Goal: Navigation & Orientation: Find specific page/section

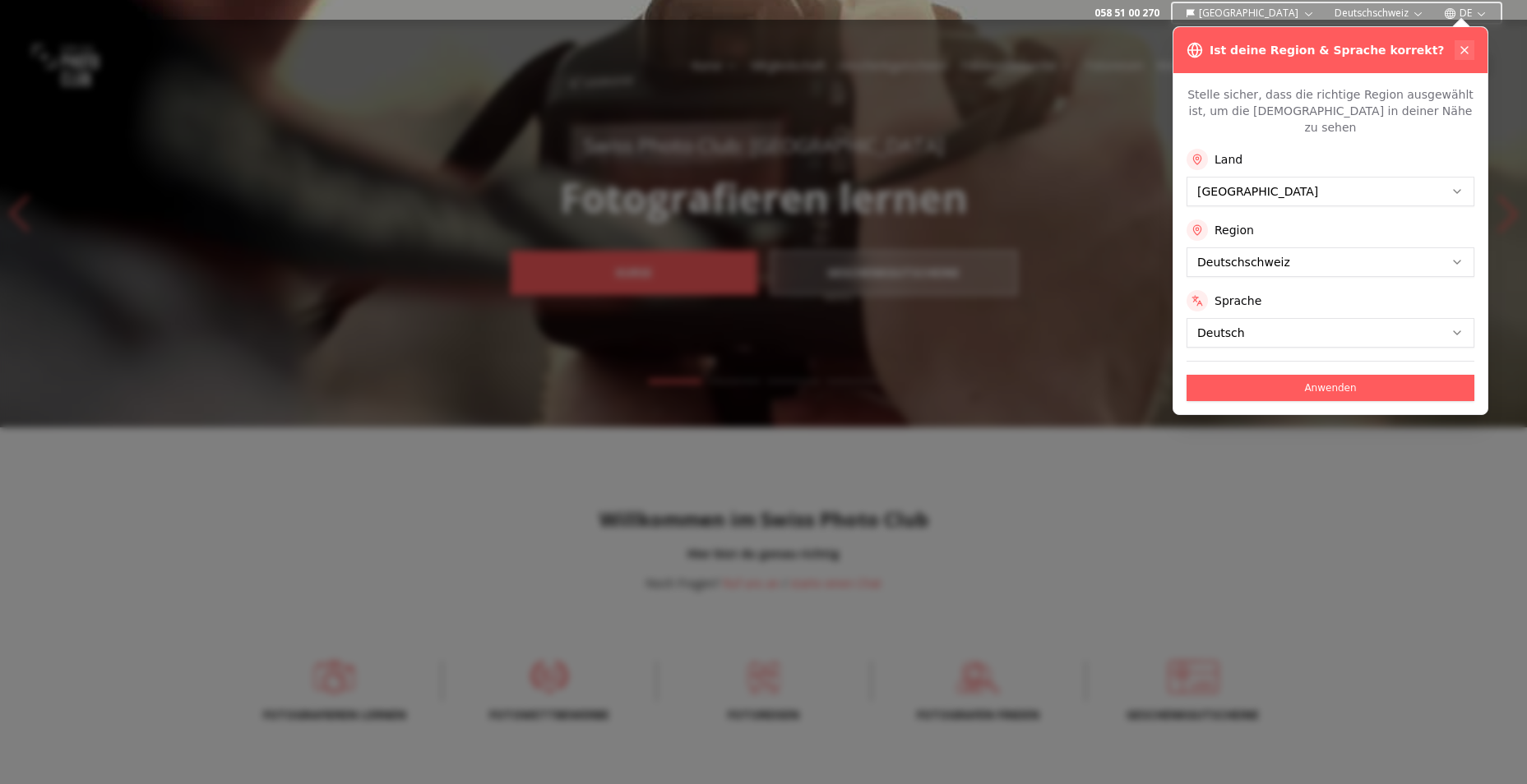
click at [1461, 52] on icon at bounding box center [1463, 50] width 13 height 13
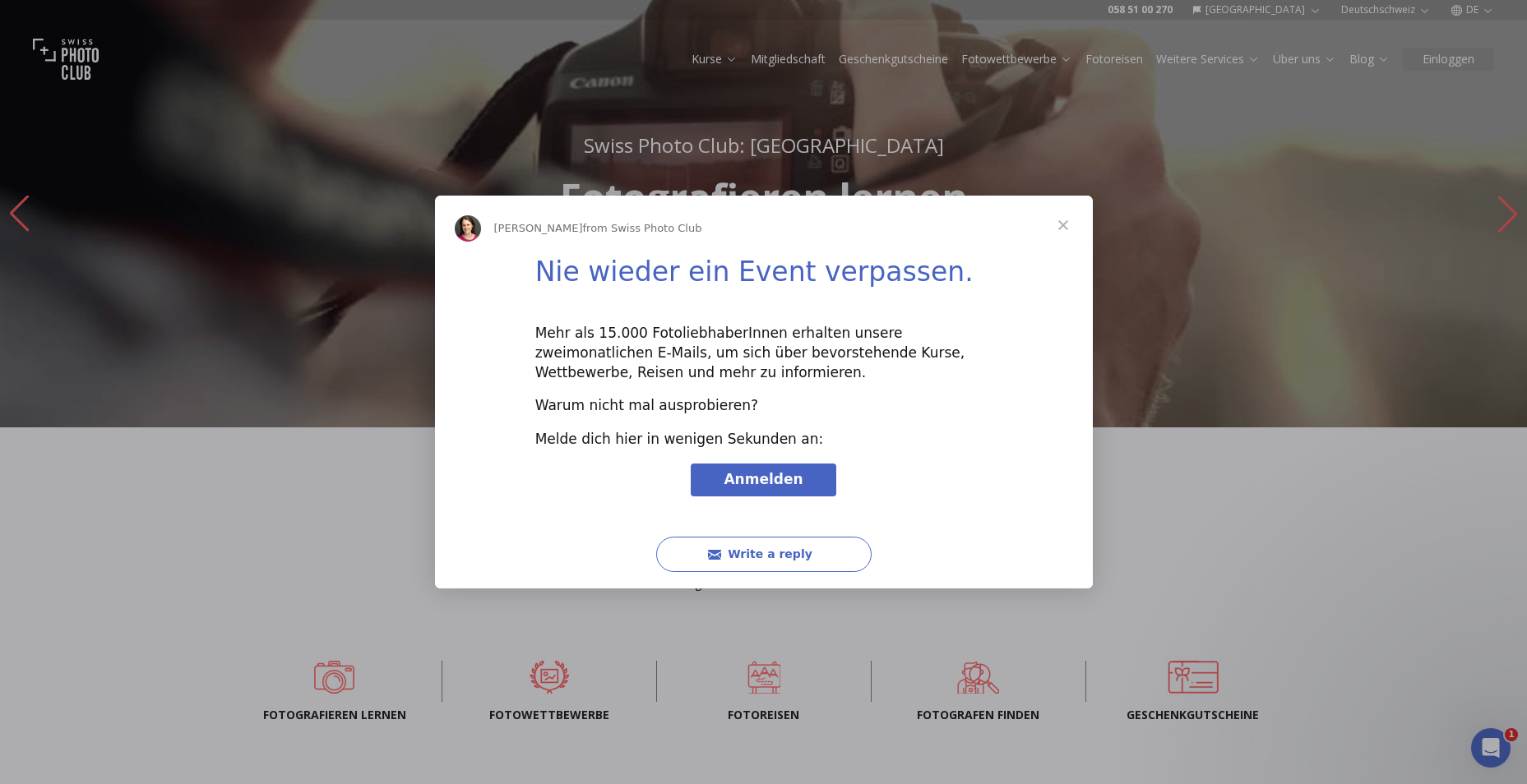
click at [1066, 218] on span "Close" at bounding box center [1063, 225] width 59 height 59
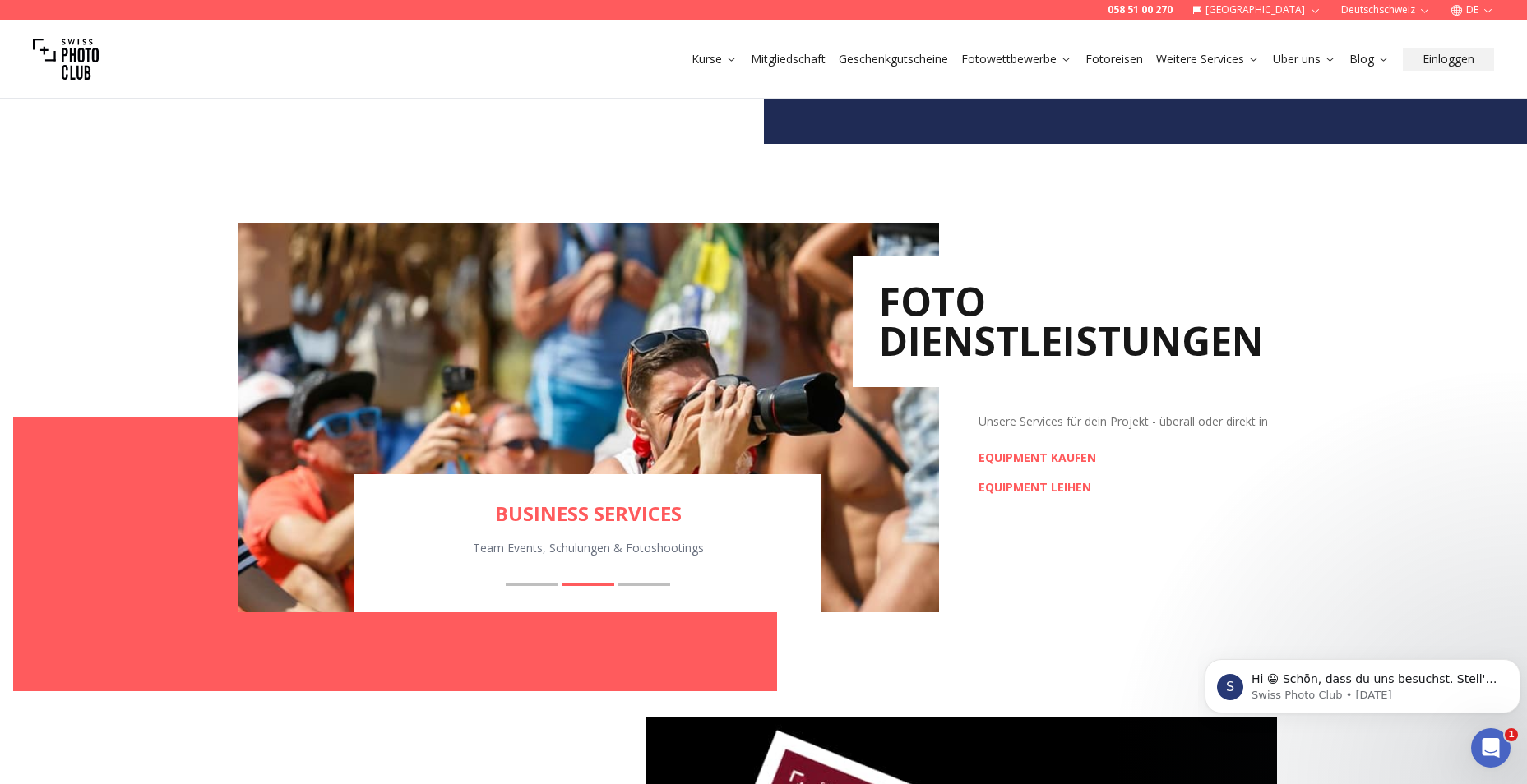
scroll to position [2055, 0]
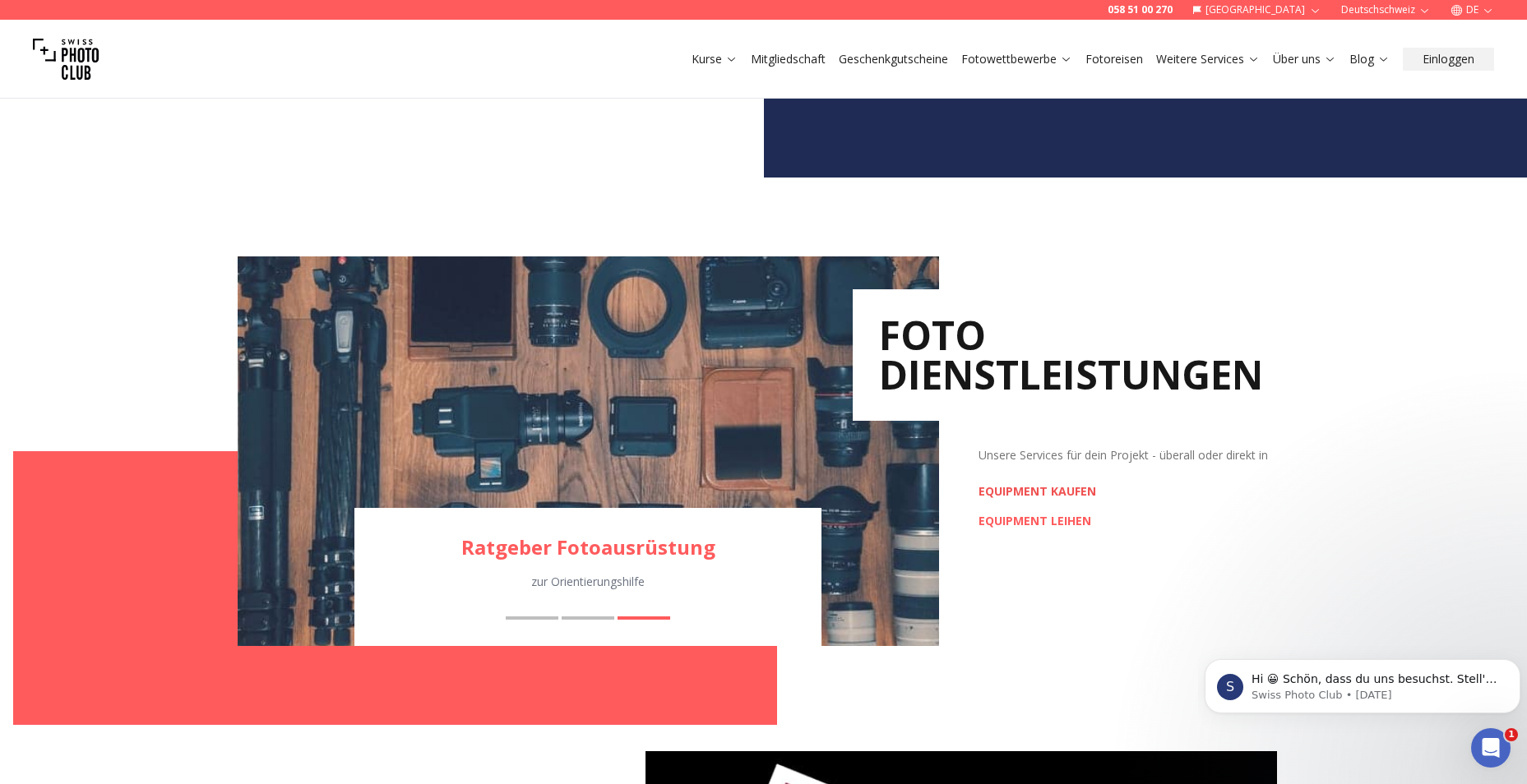
click at [1085, 487] on link "EQUIPMENT KAUFEN" at bounding box center [1038, 491] width 117 height 17
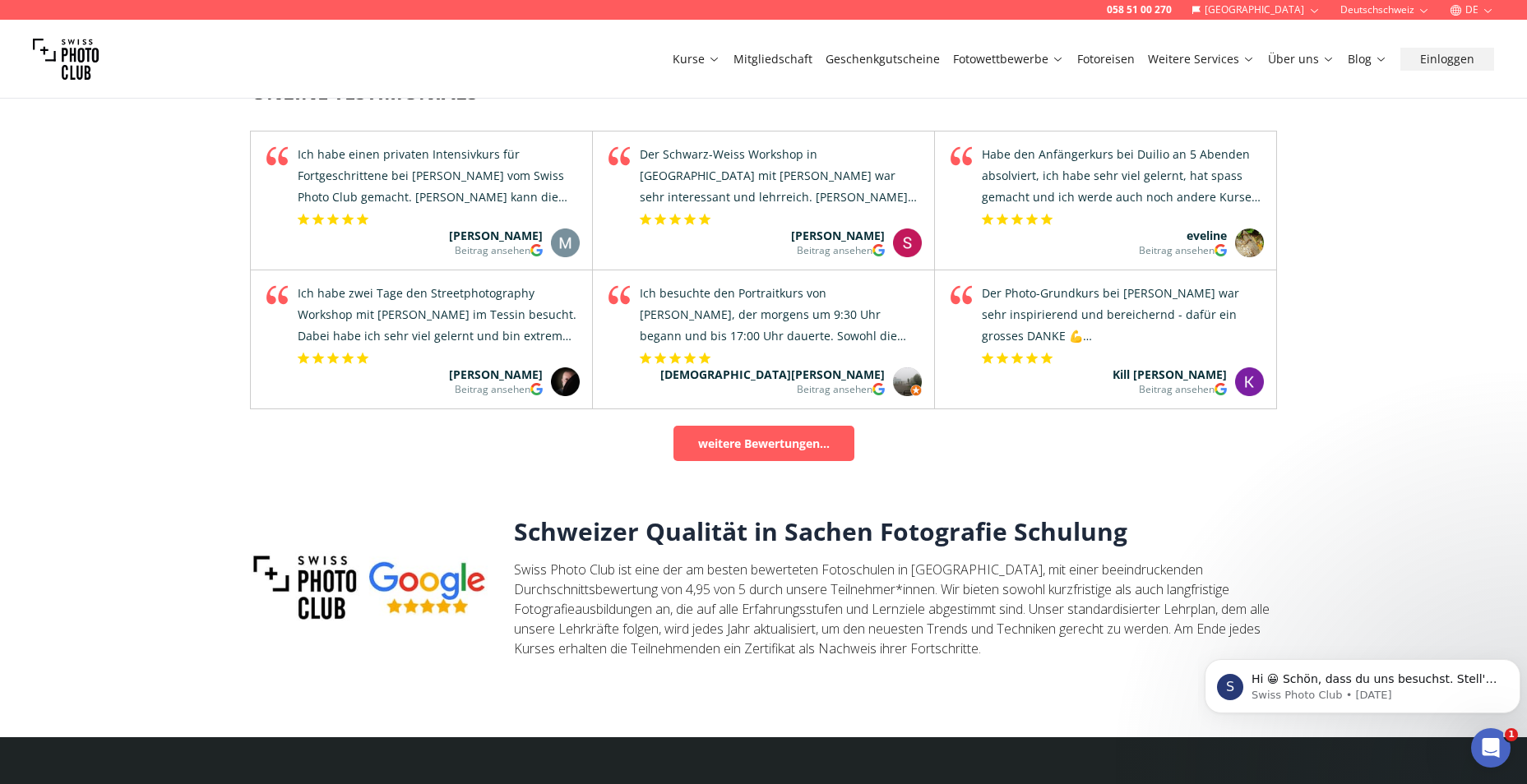
scroll to position [5262, 0]
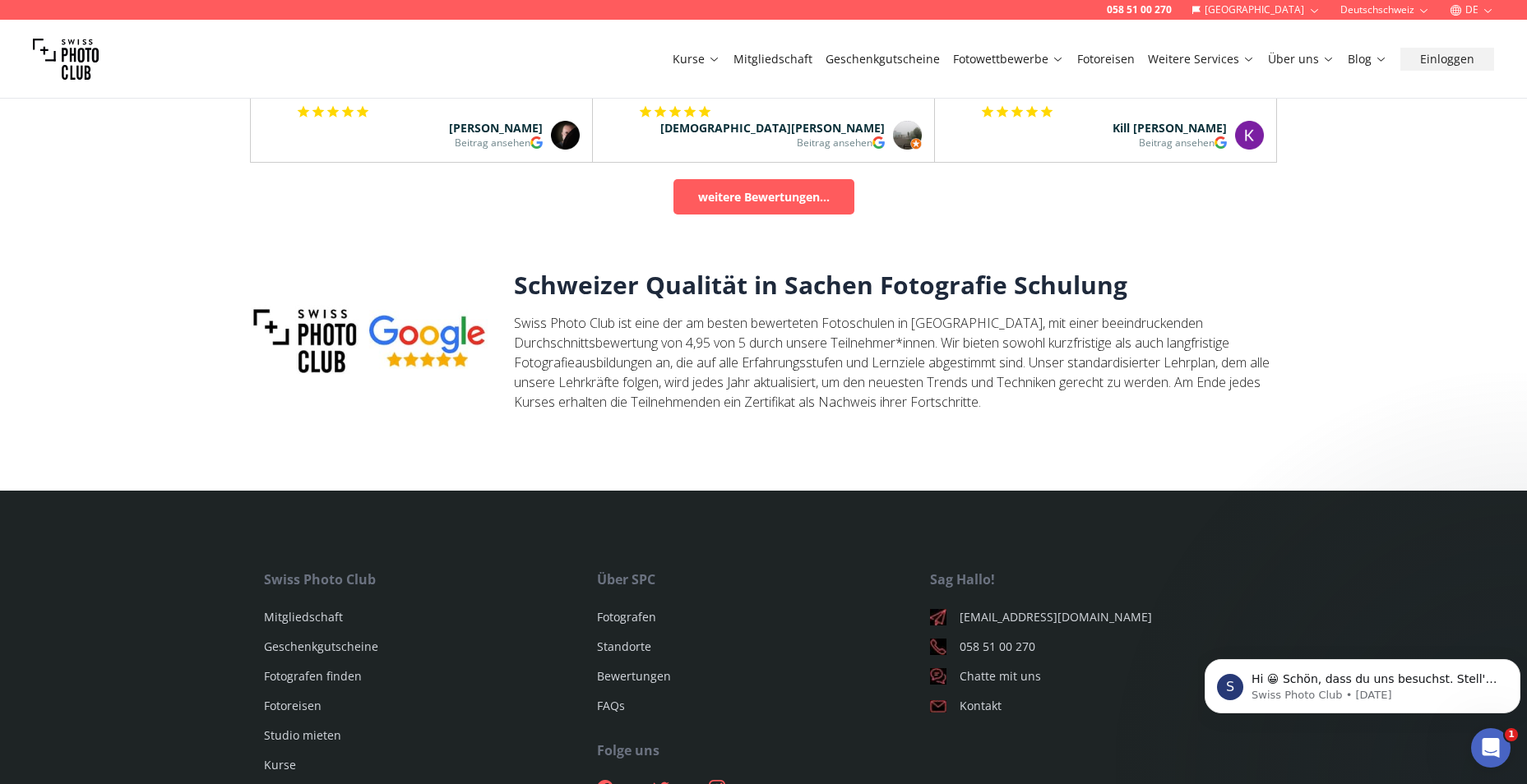
click at [1128, 54] on link "Fotoreisen" at bounding box center [1105, 59] width 58 height 17
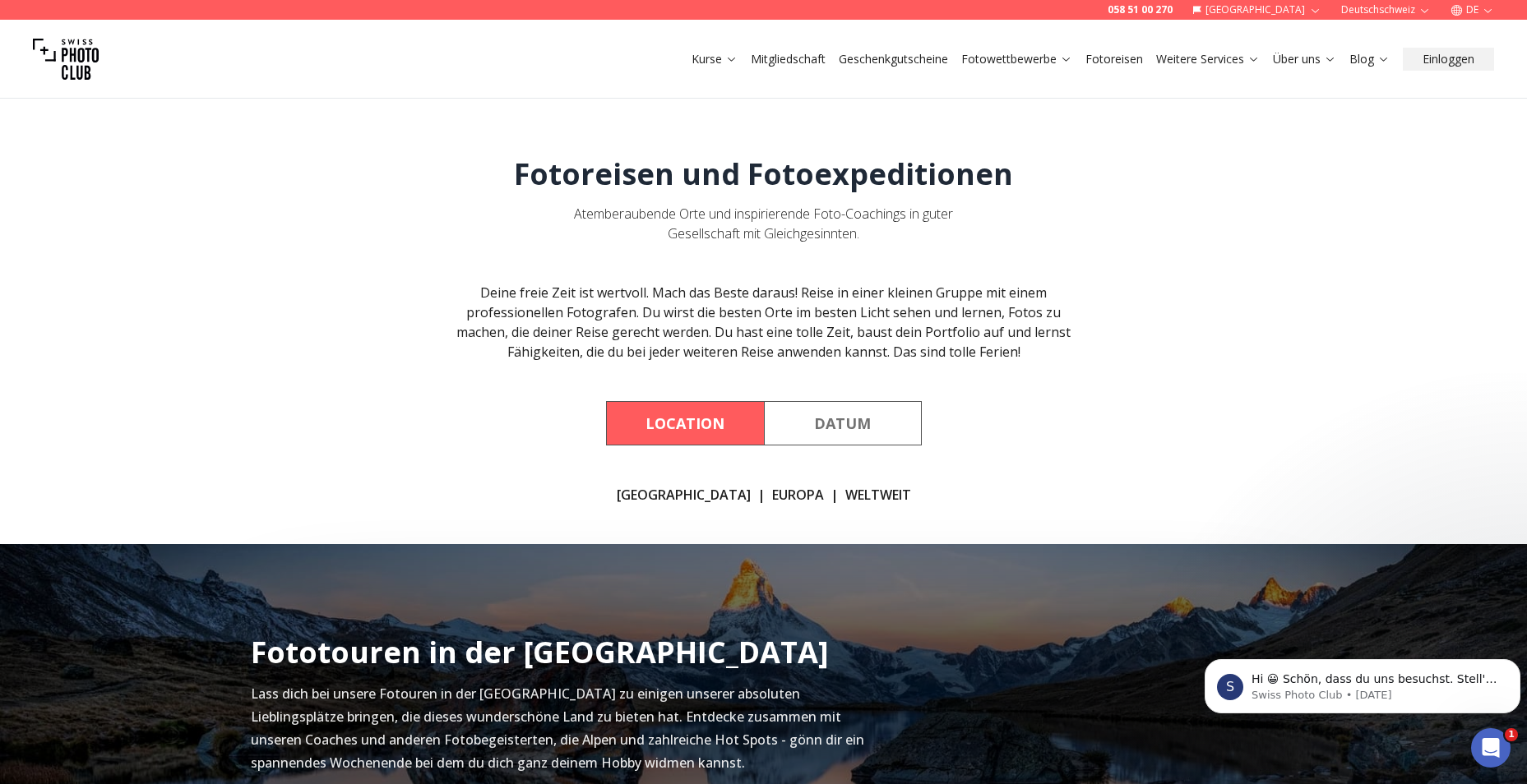
click at [691, 498] on link "[GEOGRAPHIC_DATA]" at bounding box center [683, 495] width 134 height 20
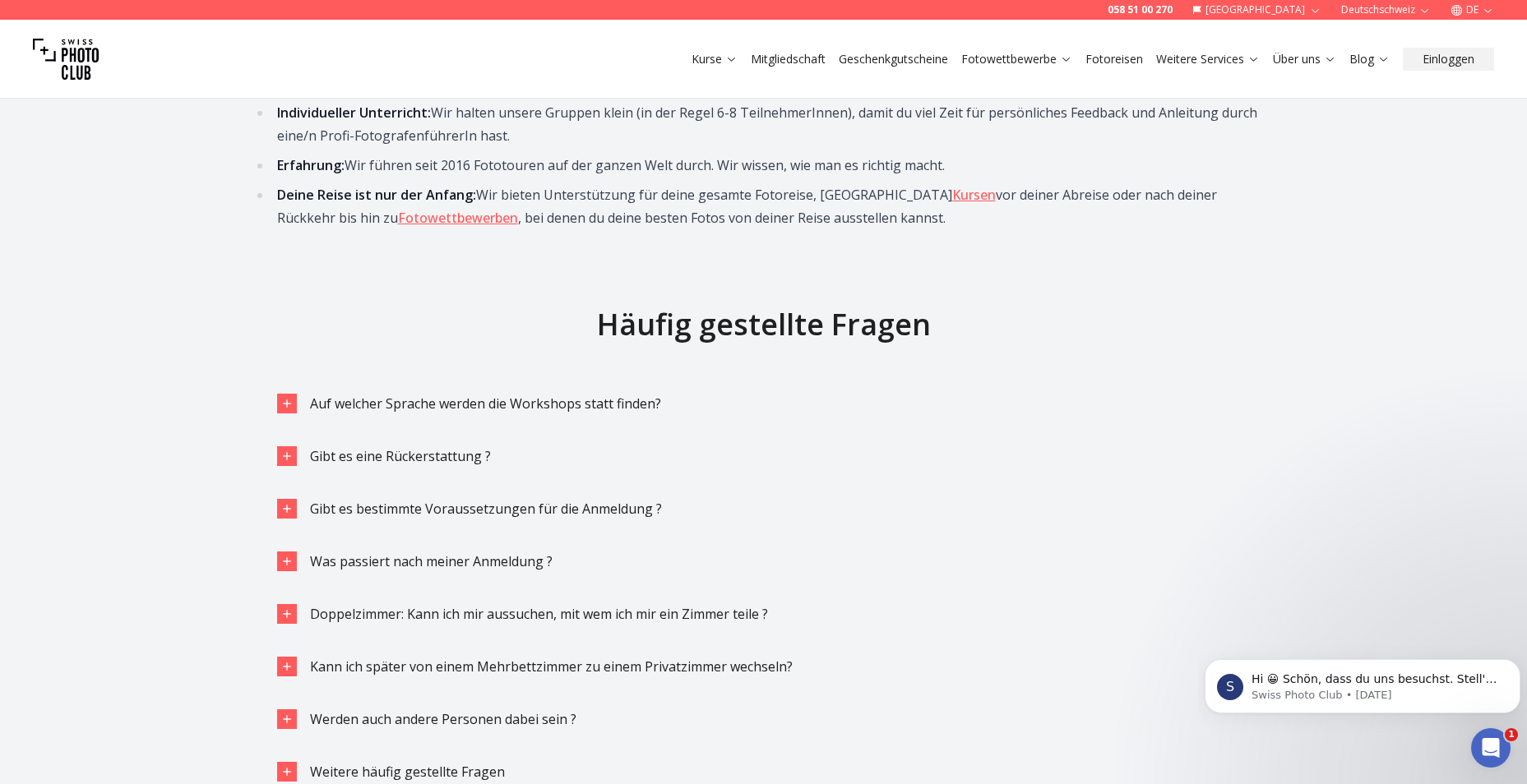
scroll to position [3586, 0]
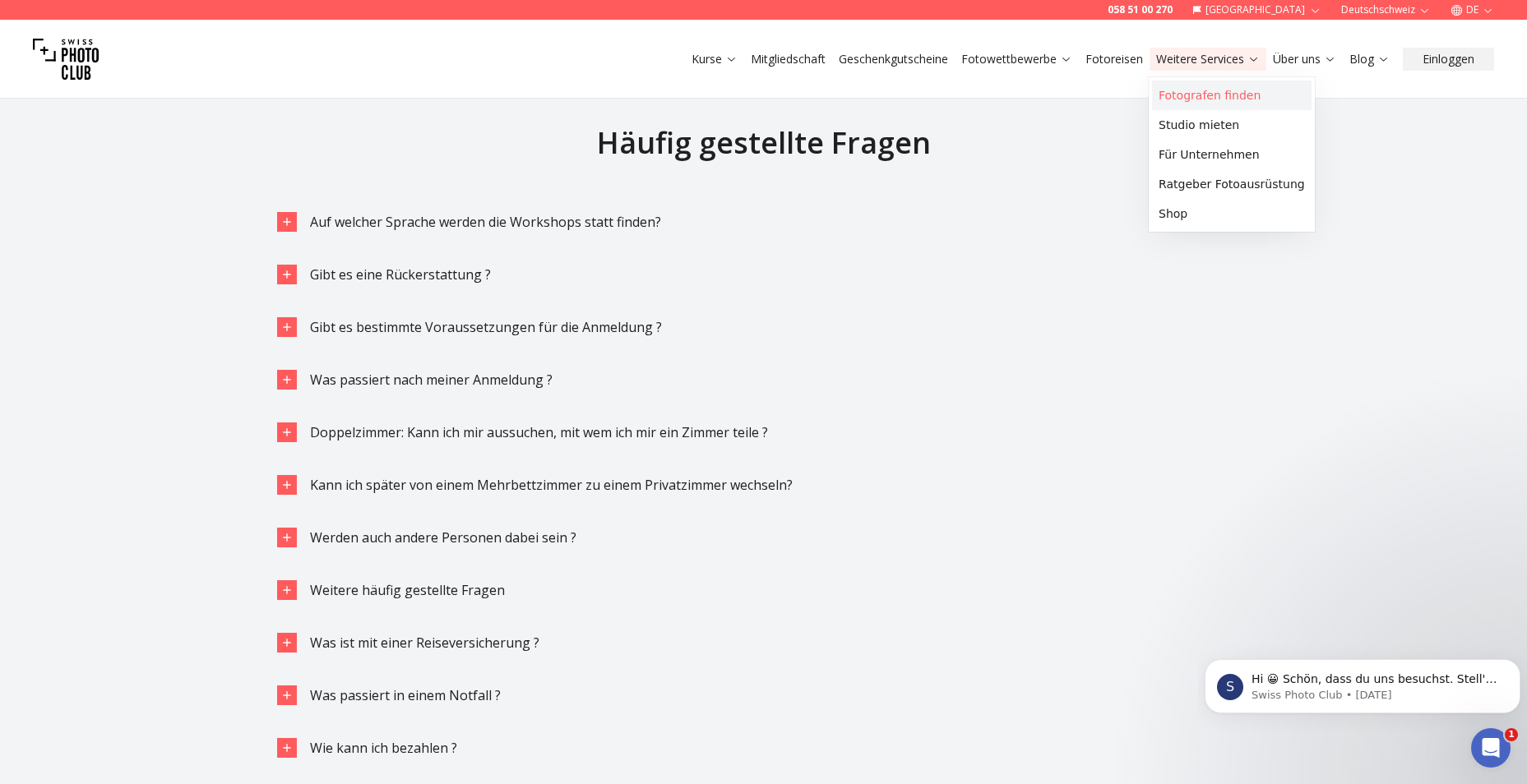
click at [1208, 95] on link "Fotografen finden" at bounding box center [1231, 95] width 160 height 29
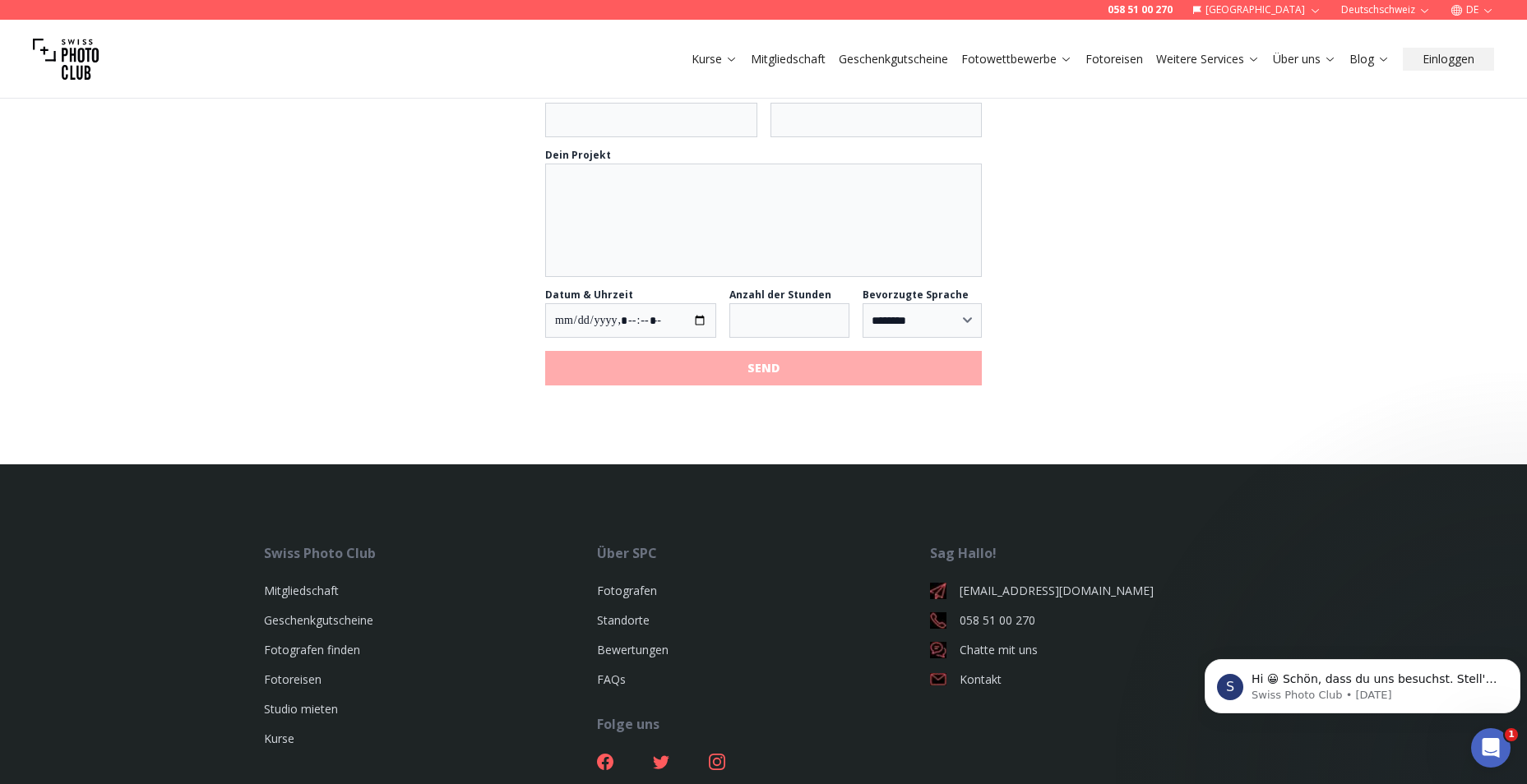
scroll to position [1840, 0]
